Goal: Task Accomplishment & Management: Manage account settings

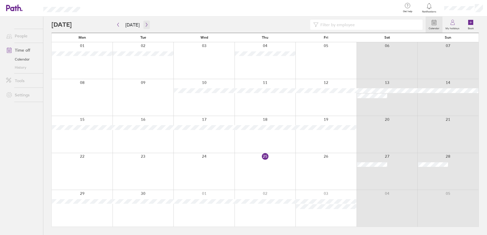
click at [145, 27] on button "button" at bounding box center [146, 25] width 6 height 8
click at [147, 23] on button "button" at bounding box center [146, 25] width 6 height 8
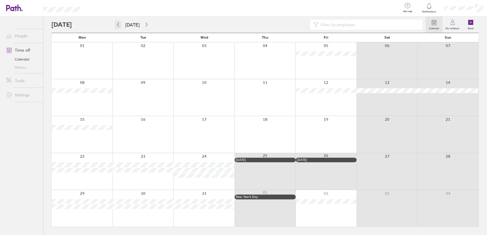
click at [118, 25] on icon "button" at bounding box center [118, 25] width 4 height 4
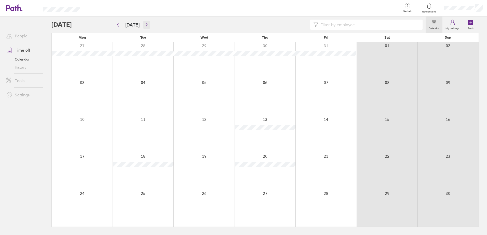
click at [145, 23] on icon "button" at bounding box center [147, 25] width 4 height 4
